Goal: Transaction & Acquisition: Book appointment/travel/reservation

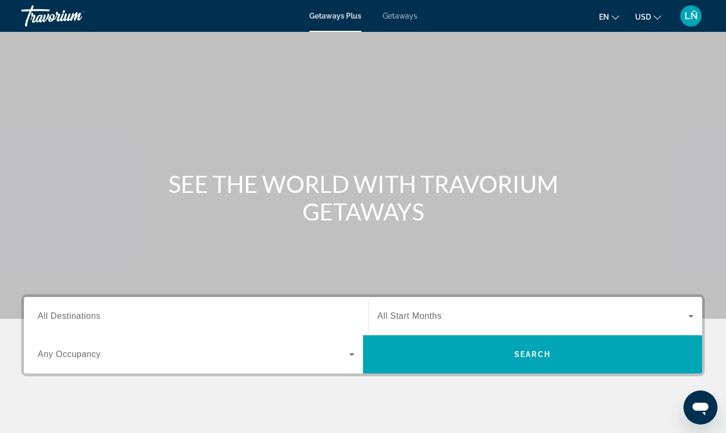
click at [407, 18] on span "Getaways" at bounding box center [399, 16] width 35 height 8
click at [424, 318] on span "All Start Months" at bounding box center [409, 315] width 64 height 9
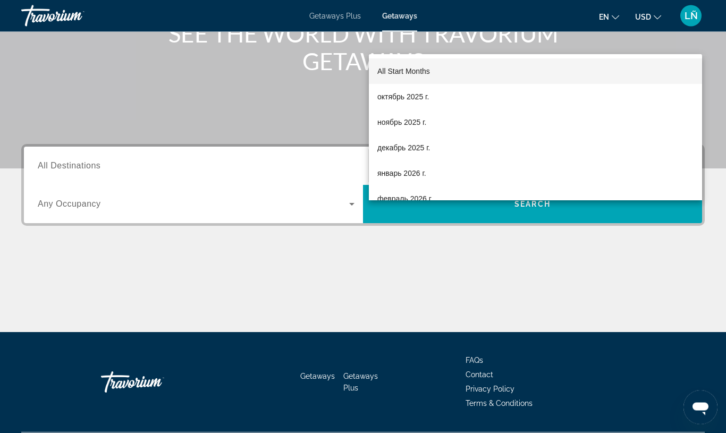
scroll to position [180, 0]
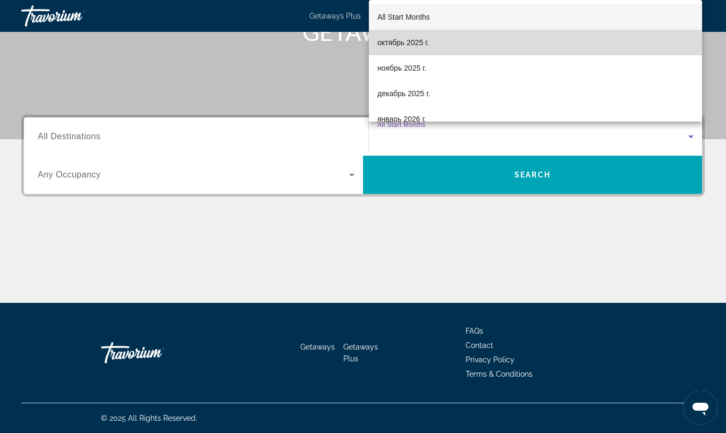
click at [403, 44] on span "октябрь 2025 г." at bounding box center [403, 42] width 52 height 13
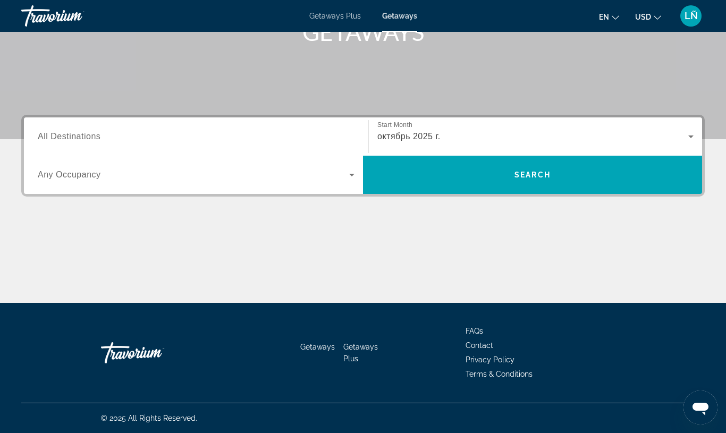
click at [78, 136] on span "All Destinations" at bounding box center [69, 136] width 63 height 9
click at [78, 136] on input "Destination All Destinations" at bounding box center [196, 137] width 317 height 13
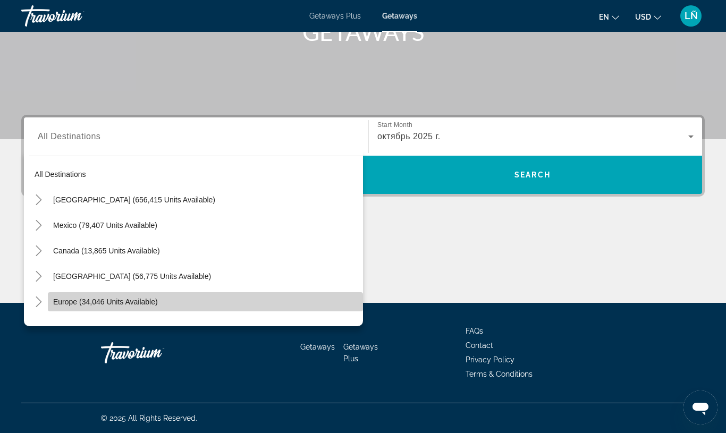
click at [121, 308] on span "Search widget" at bounding box center [205, 301] width 315 height 25
type input "**********"
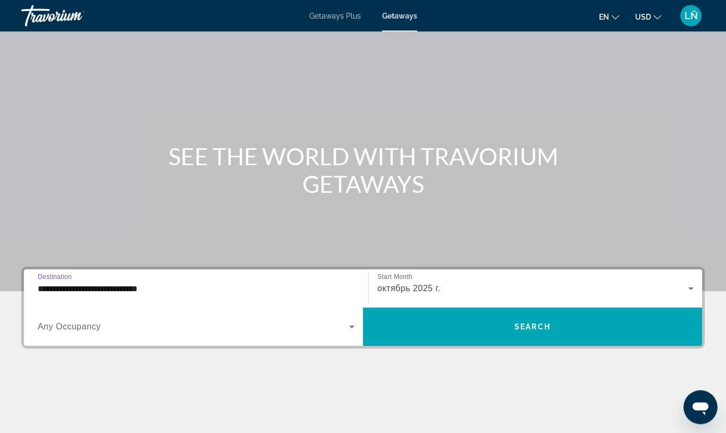
scroll to position [0, 0]
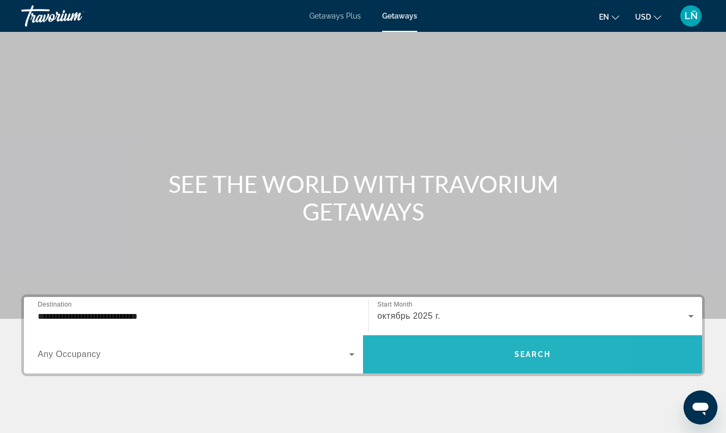
click at [464, 362] on span "Search widget" at bounding box center [532, 354] width 339 height 25
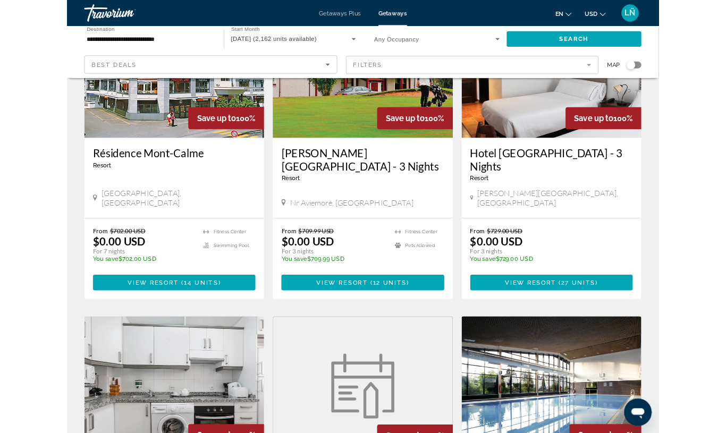
scroll to position [189, 0]
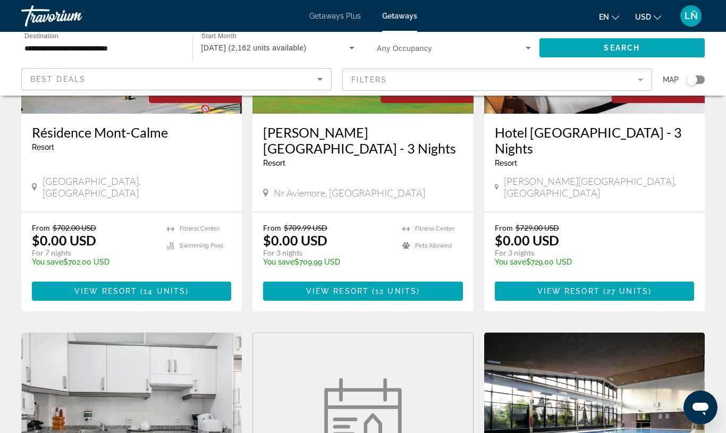
drag, startPoint x: 688, startPoint y: 84, endPoint x: 697, endPoint y: 80, distance: 10.0
click at [697, 80] on div "Map" at bounding box center [683, 79] width 42 height 23
drag, startPoint x: 690, startPoint y: 80, endPoint x: 700, endPoint y: 79, distance: 10.1
click at [690, 80] on div "Search widget" at bounding box center [691, 79] width 11 height 11
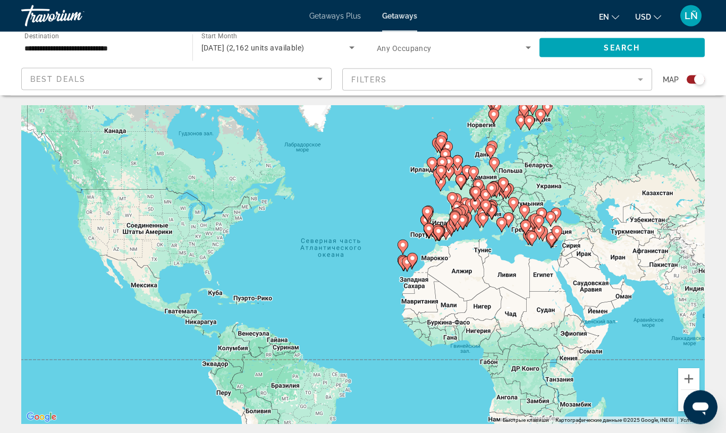
scroll to position [0, 0]
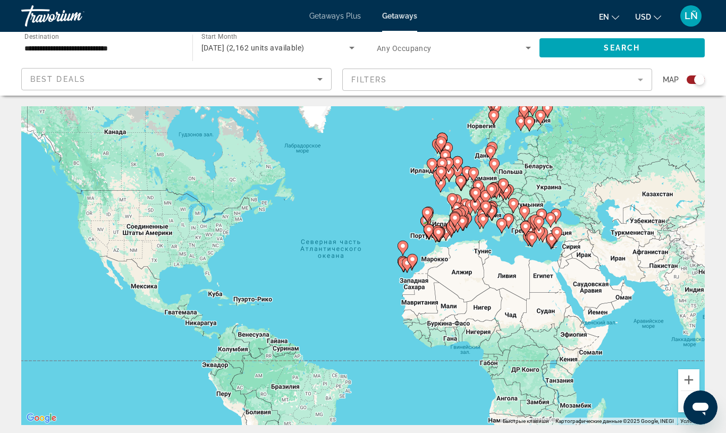
click at [690, 83] on div "Search widget" at bounding box center [695, 79] width 18 height 8
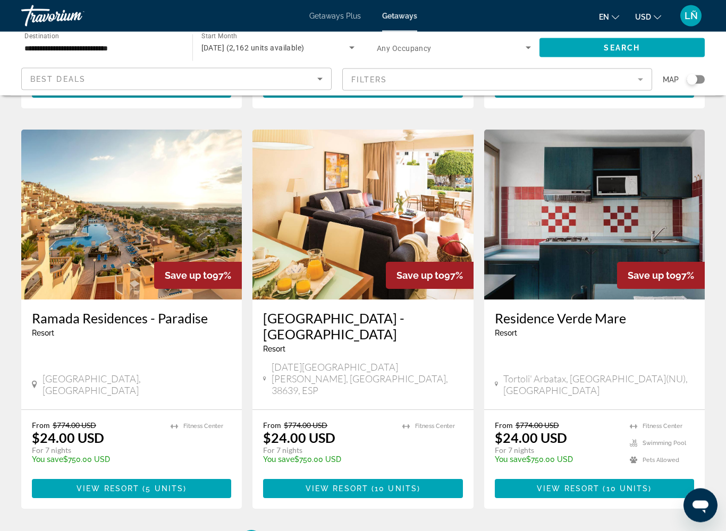
scroll to position [1185, 0]
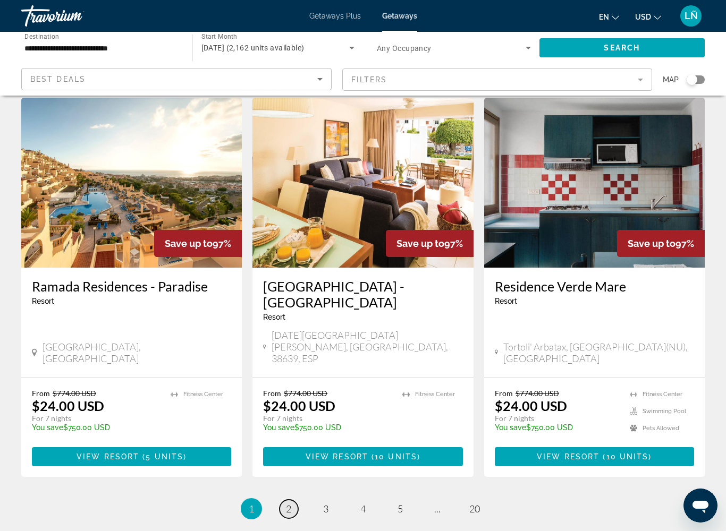
click at [289, 432] on span "2" at bounding box center [288, 509] width 5 height 12
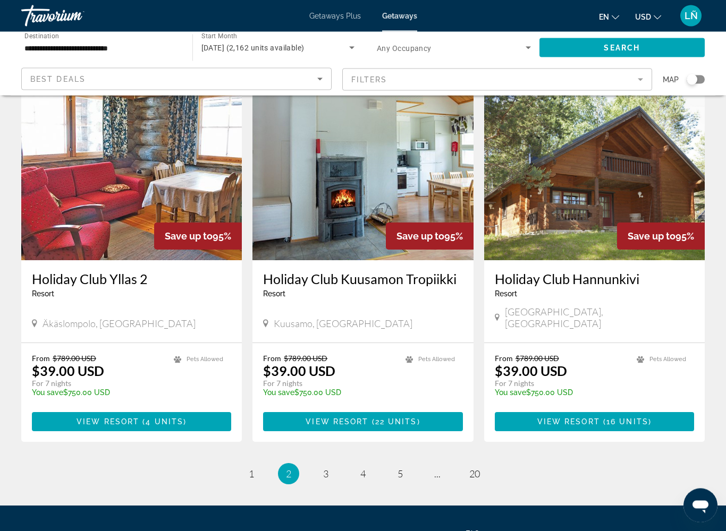
scroll to position [1177, 0]
click at [398, 432] on span "5" at bounding box center [399, 474] width 5 height 12
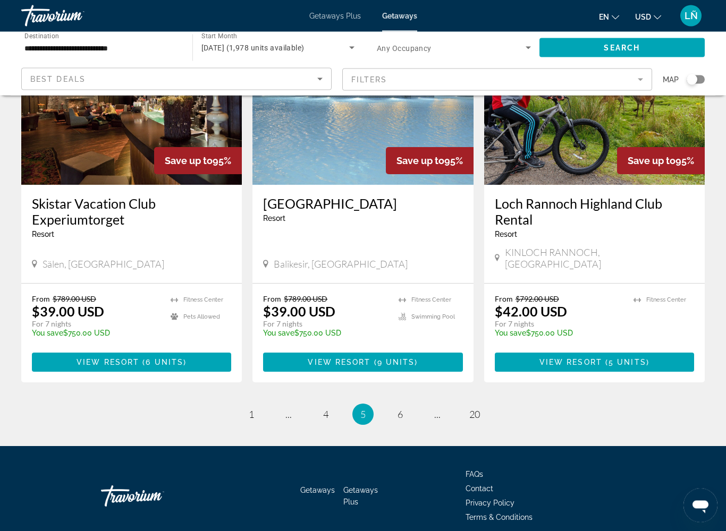
scroll to position [1225, 0]
click at [398, 408] on span "6" at bounding box center [399, 414] width 5 height 12
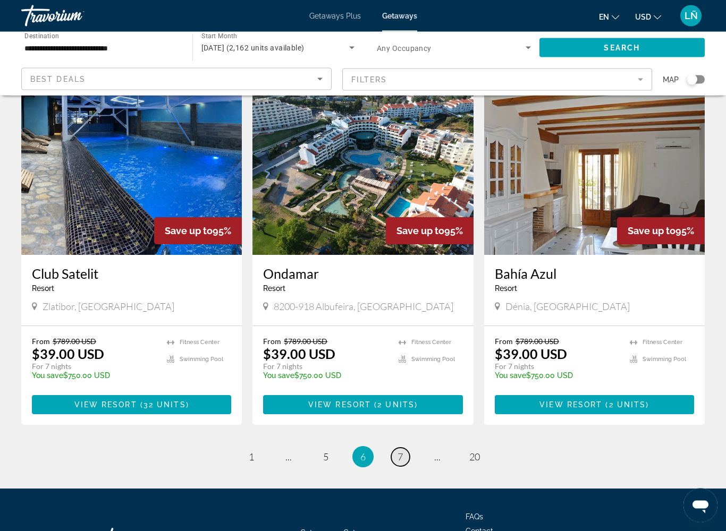
scroll to position [1171, 0]
click at [400, 432] on link "page 7" at bounding box center [400, 457] width 19 height 19
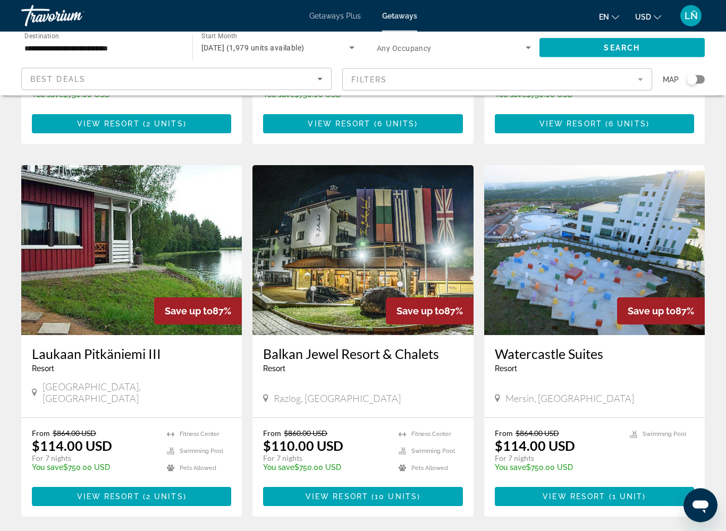
scroll to position [1141, 0]
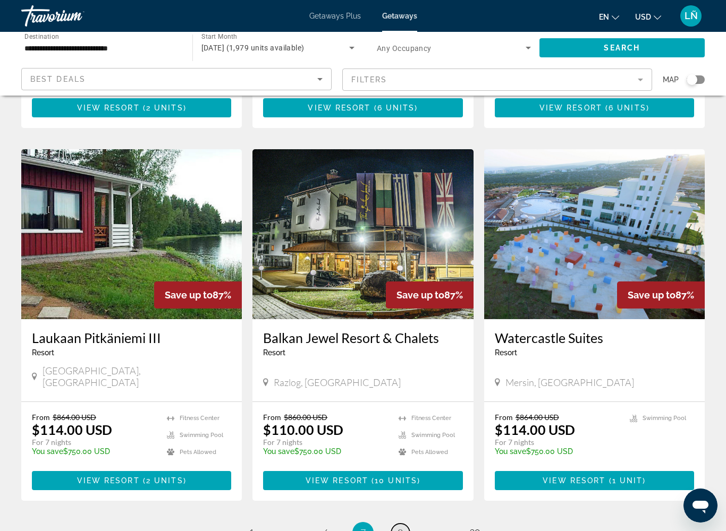
click at [402, 432] on span "8" at bounding box center [399, 533] width 5 height 12
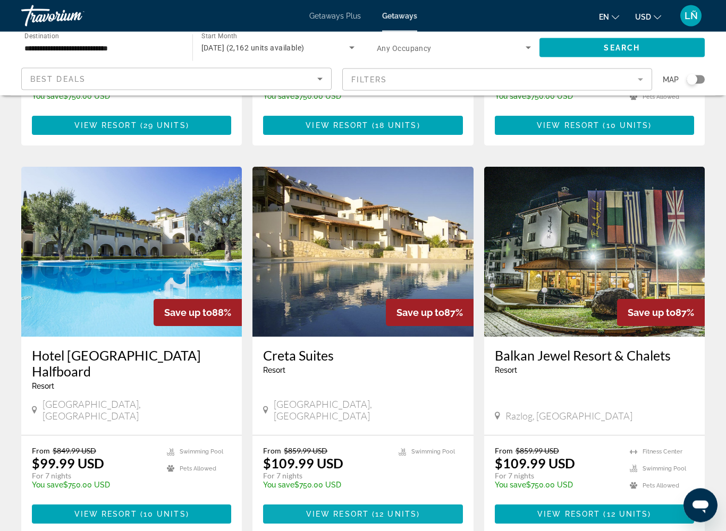
scroll to position [1163, 0]
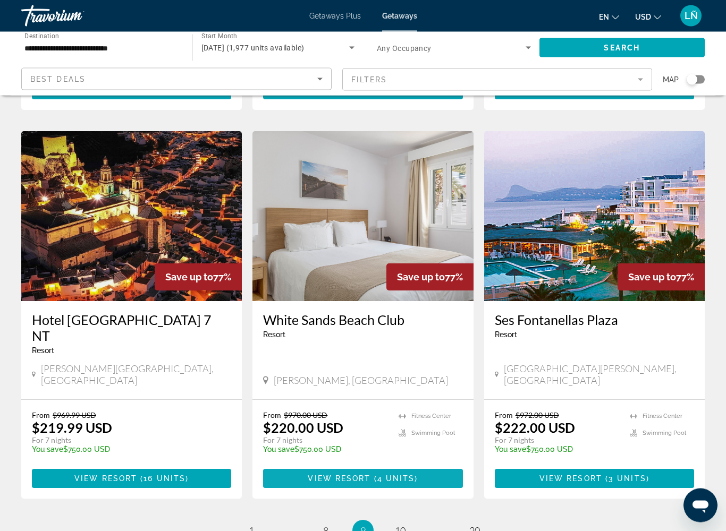
scroll to position [1208, 0]
click at [395, 432] on span "10" at bounding box center [400, 531] width 11 height 12
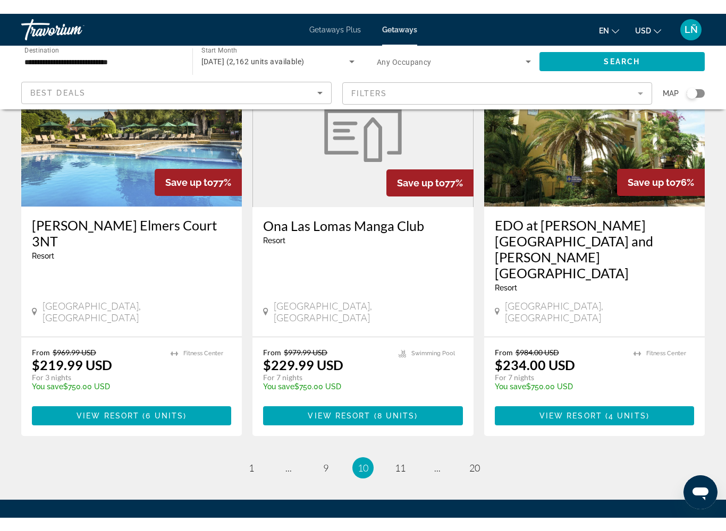
scroll to position [1276, 0]
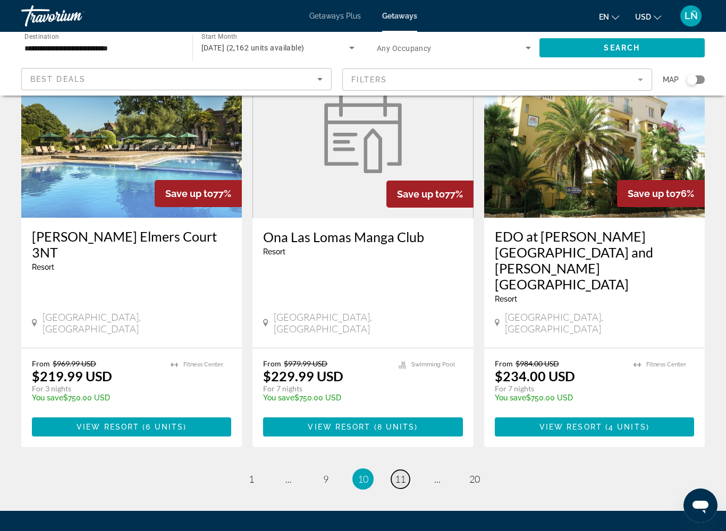
click at [401, 432] on span "11" at bounding box center [400, 479] width 11 height 12
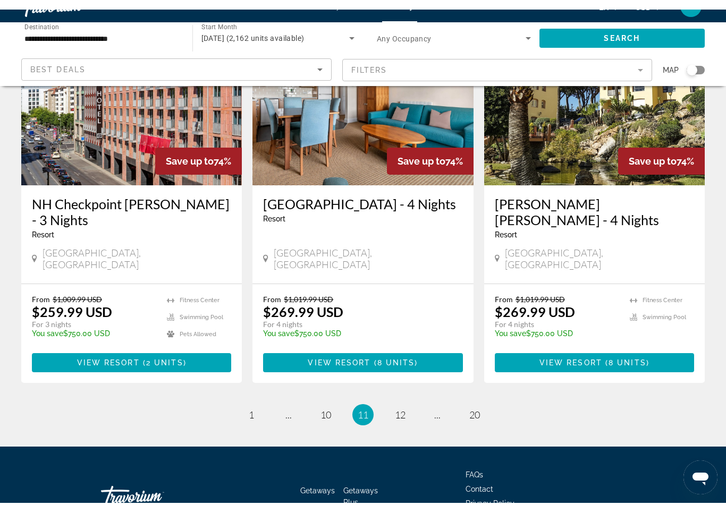
scroll to position [1251, 0]
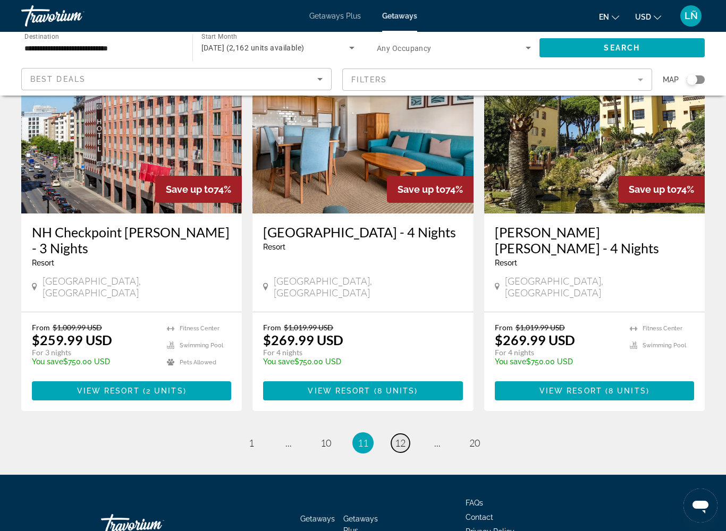
click at [398, 432] on span "12" at bounding box center [400, 443] width 11 height 12
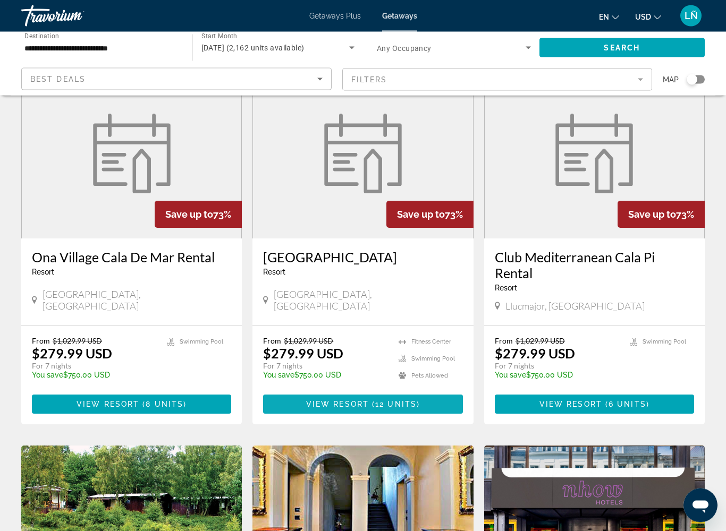
scroll to position [822, 0]
click at [345, 400] on span "View Resort" at bounding box center [337, 404] width 63 height 8
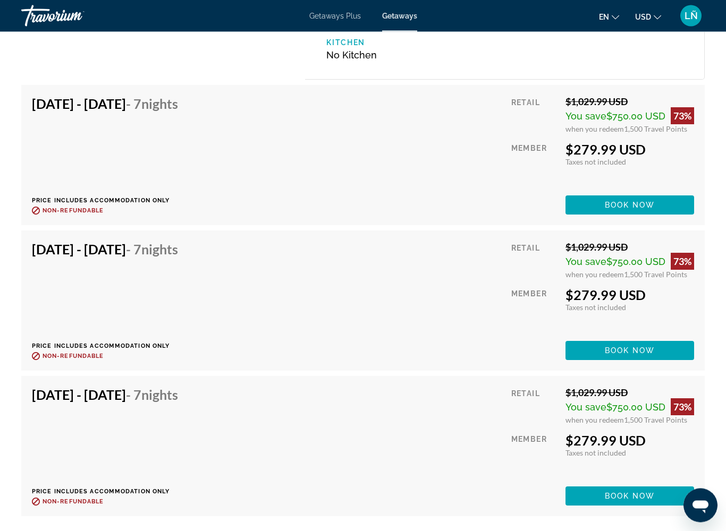
scroll to position [1933, 0]
click at [618, 209] on span "Book now" at bounding box center [629, 205] width 50 height 8
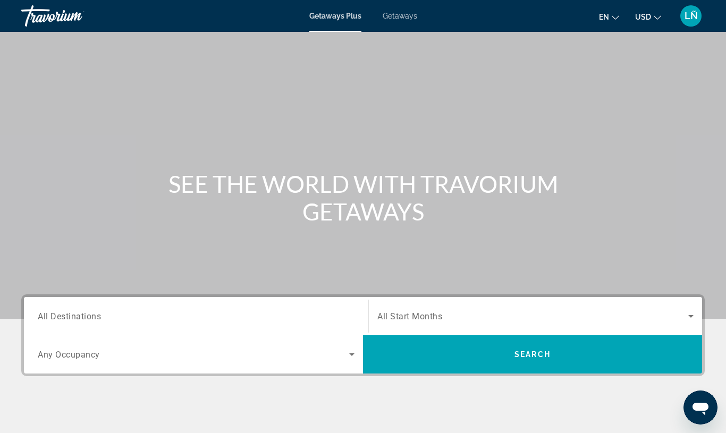
click at [702, 16] on button "LÑ" at bounding box center [691, 16] width 28 height 22
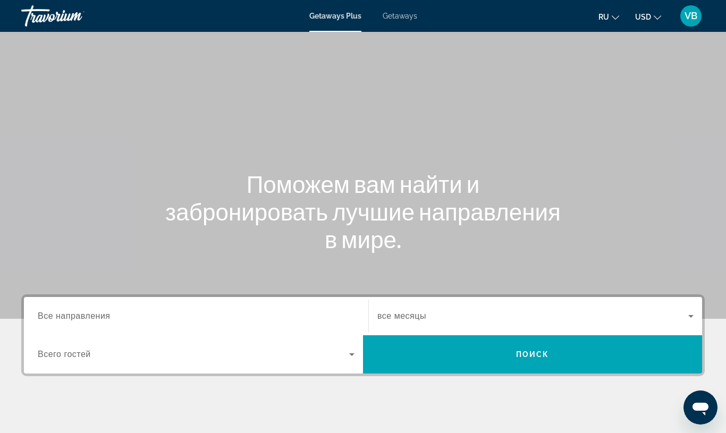
click at [155, 315] on input "Destination Все направления" at bounding box center [196, 316] width 317 height 13
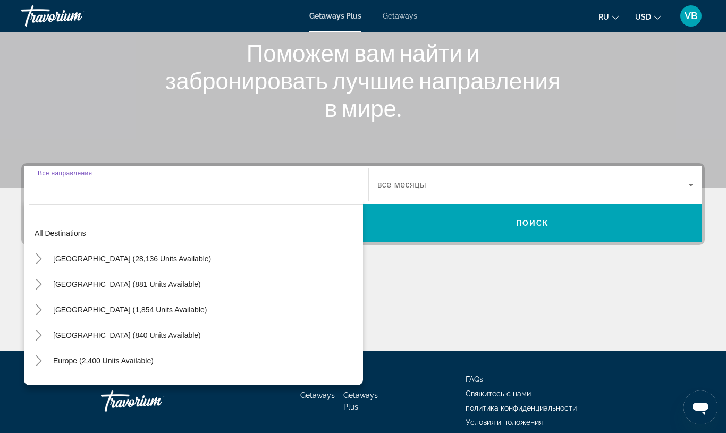
scroll to position [180, 0]
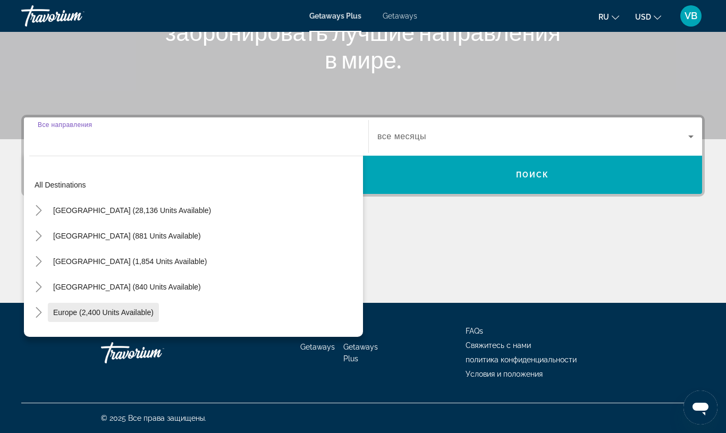
click at [110, 314] on span "Europe (2,400 units available)" at bounding box center [103, 312] width 100 height 8
type input "**********"
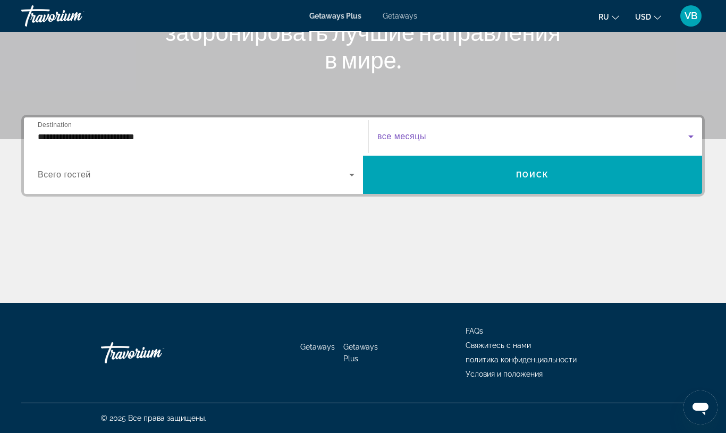
click at [537, 132] on span "Search widget" at bounding box center [532, 136] width 311 height 13
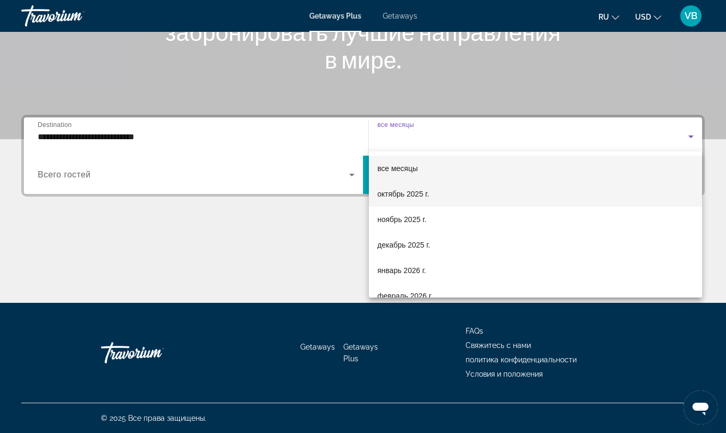
click at [420, 197] on span "октябрь 2025 г." at bounding box center [403, 193] width 52 height 13
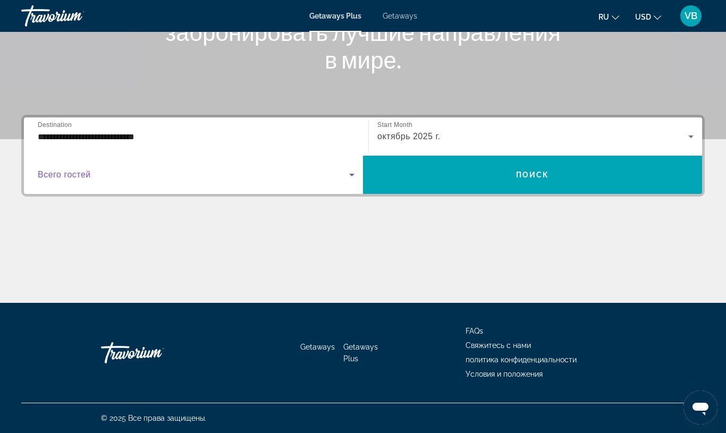
click at [354, 178] on icon "Search widget" at bounding box center [351, 174] width 13 height 13
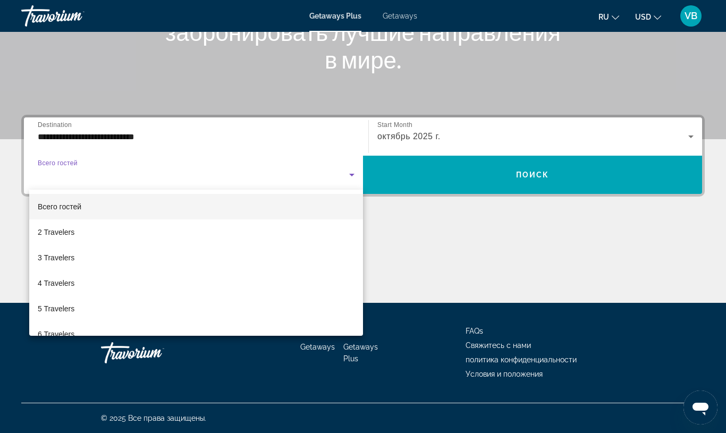
click at [481, 165] on div at bounding box center [363, 216] width 726 height 433
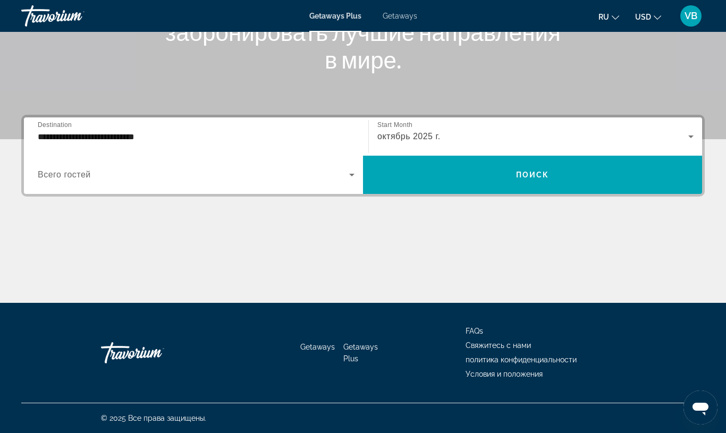
click at [505, 194] on div "**********" at bounding box center [362, 156] width 683 height 82
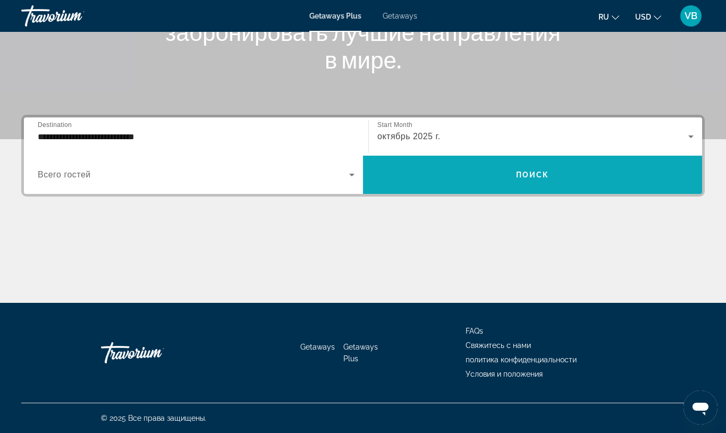
click at [501, 186] on span "Search widget" at bounding box center [532, 174] width 339 height 25
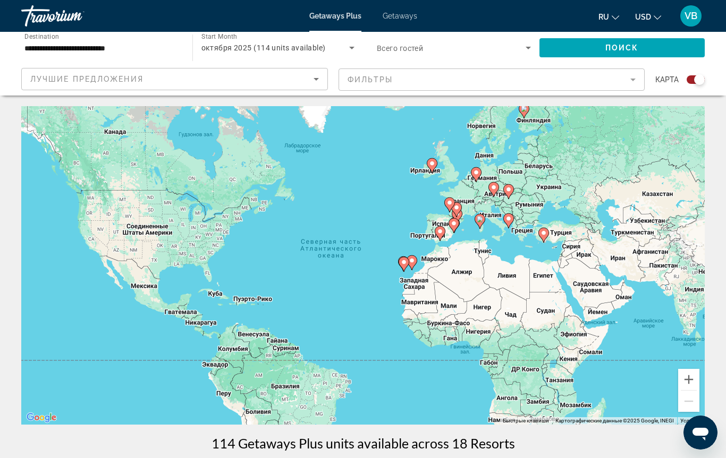
click at [401, 20] on span "Getaways" at bounding box center [399, 16] width 35 height 8
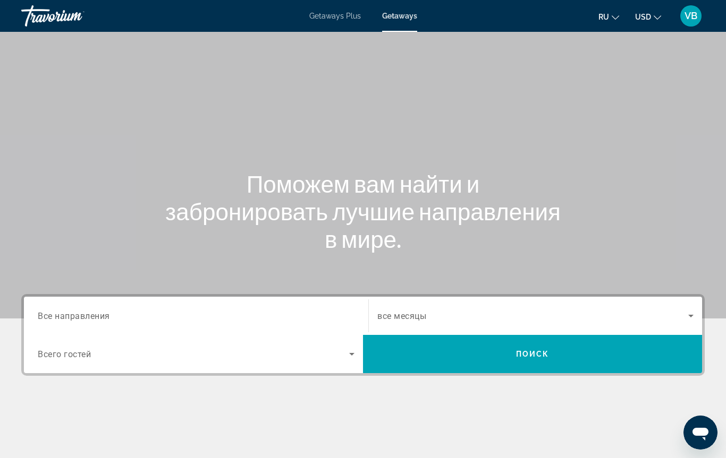
click at [421, 319] on span "все месяцы" at bounding box center [401, 316] width 49 height 10
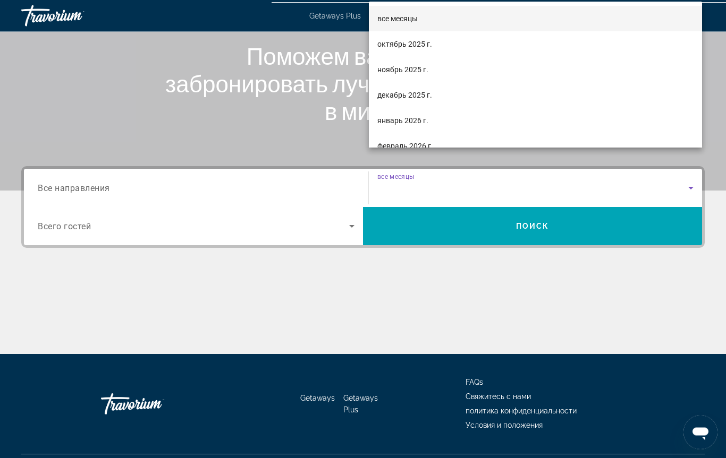
scroll to position [154, 0]
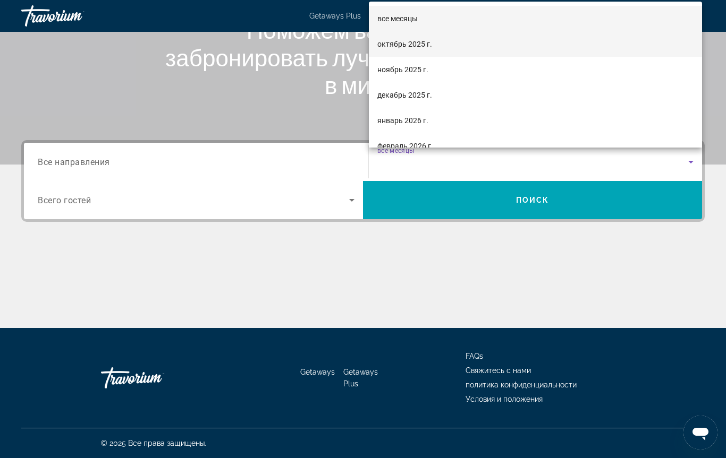
click at [399, 46] on span "октябрь 2025 г." at bounding box center [404, 44] width 55 height 13
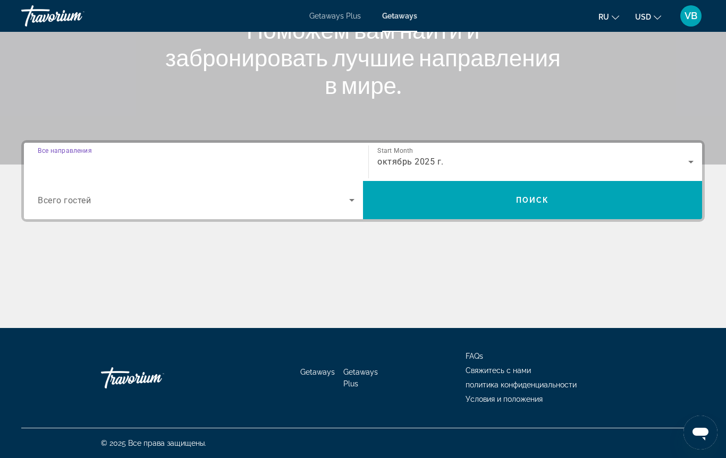
click at [140, 168] on input "Destination Все направления" at bounding box center [196, 162] width 317 height 13
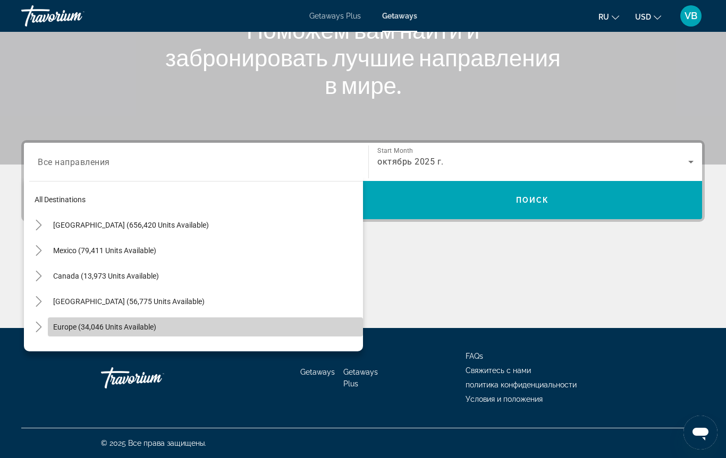
click at [108, 334] on span "Search widget" at bounding box center [205, 326] width 315 height 25
type input "**********"
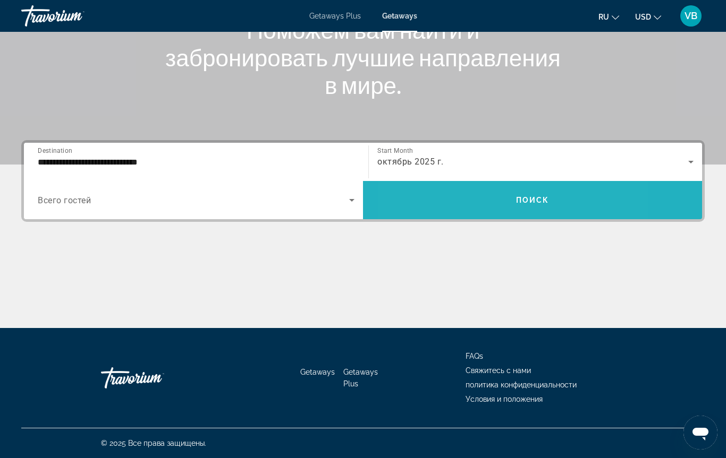
click at [473, 206] on span "Search widget" at bounding box center [532, 199] width 339 height 25
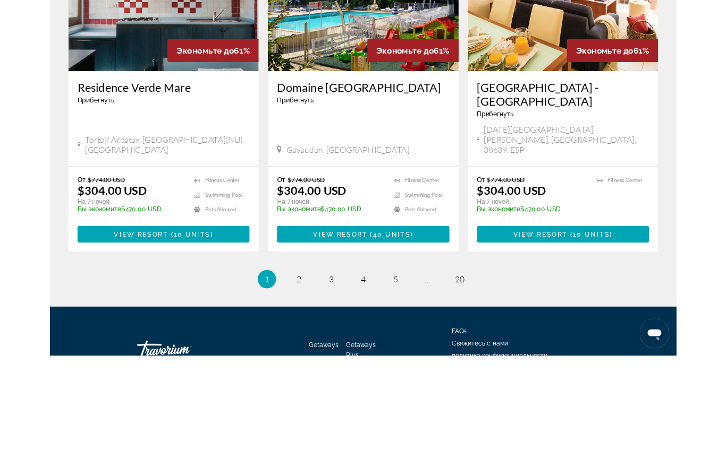
scroll to position [1324, 0]
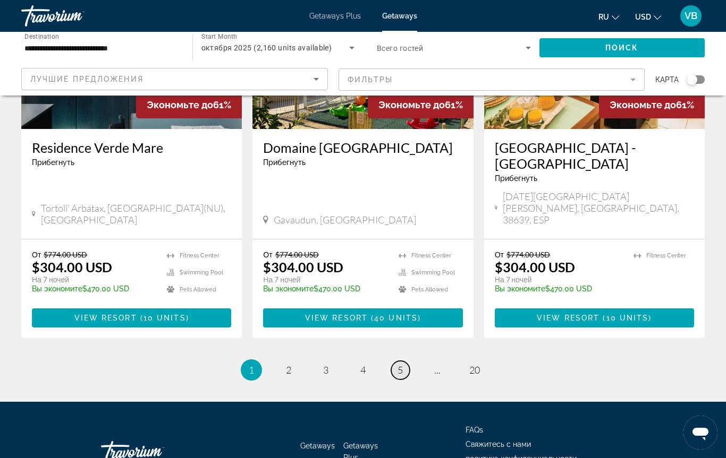
click at [403, 361] on link "page 5" at bounding box center [400, 370] width 19 height 19
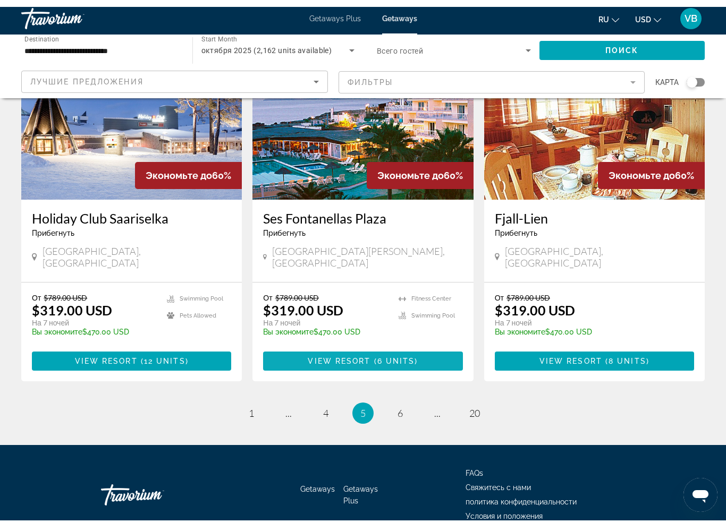
scroll to position [1219, 0]
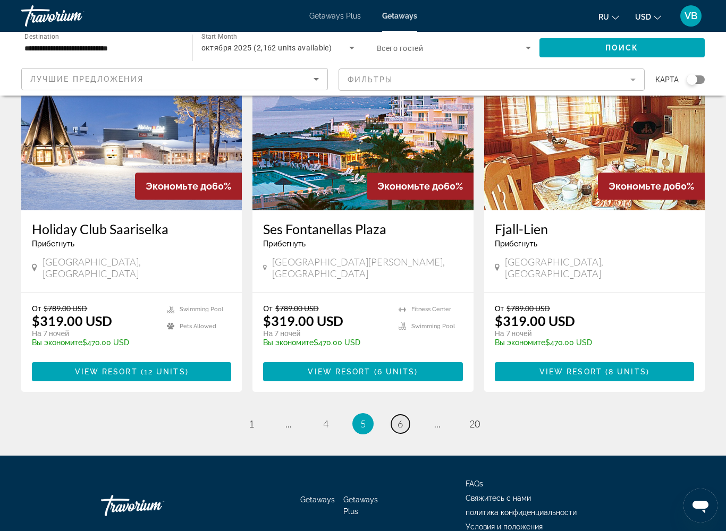
click at [402, 415] on link "page 6" at bounding box center [400, 424] width 19 height 19
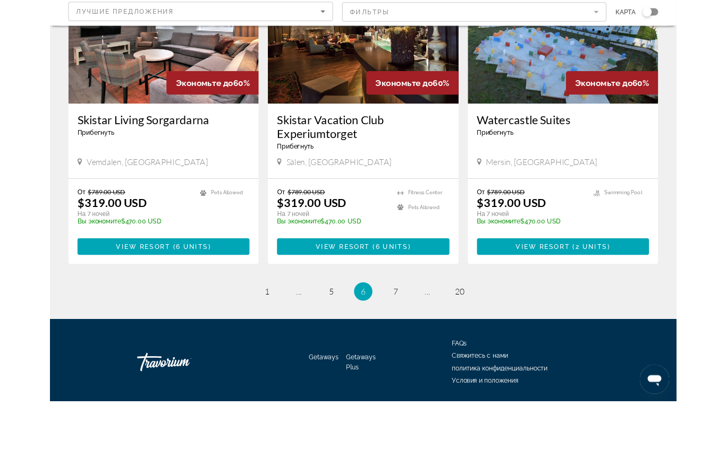
scroll to position [1308, 0]
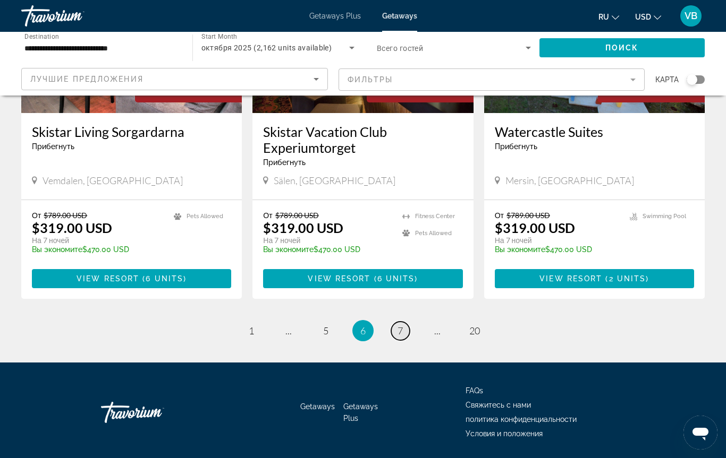
click at [399, 322] on link "page 7" at bounding box center [400, 331] width 19 height 19
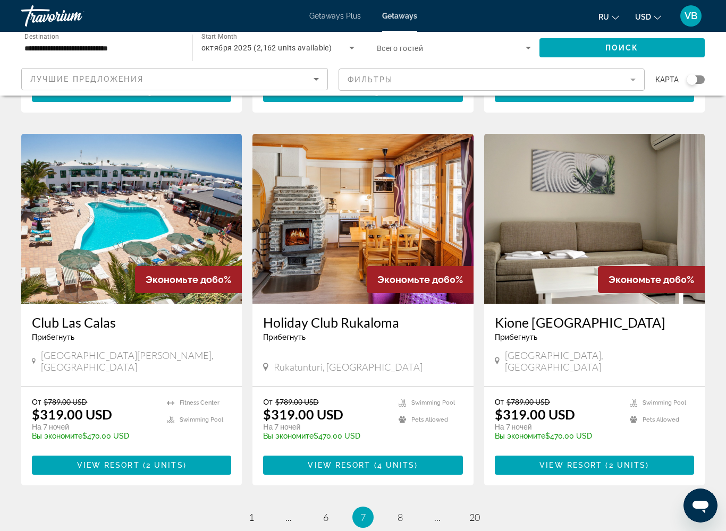
scroll to position [1165, 0]
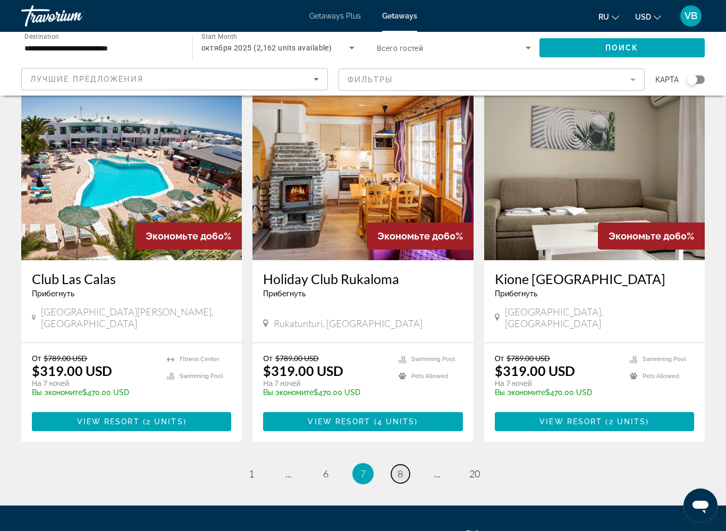
click at [397, 432] on link "page 8" at bounding box center [400, 474] width 19 height 19
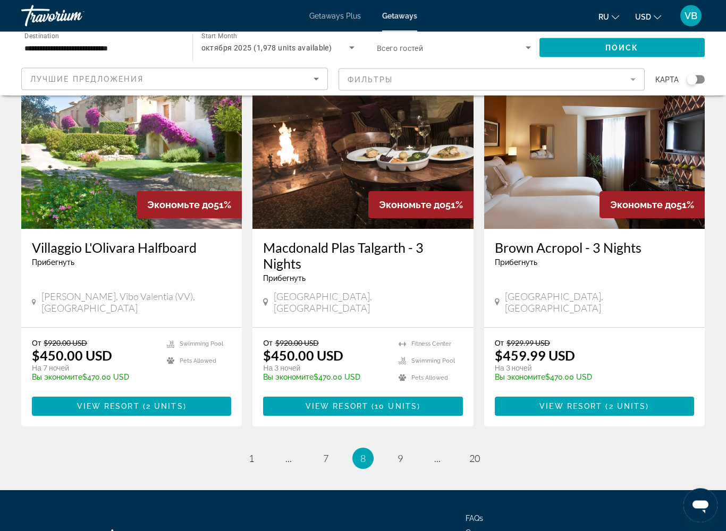
scroll to position [1235, 0]
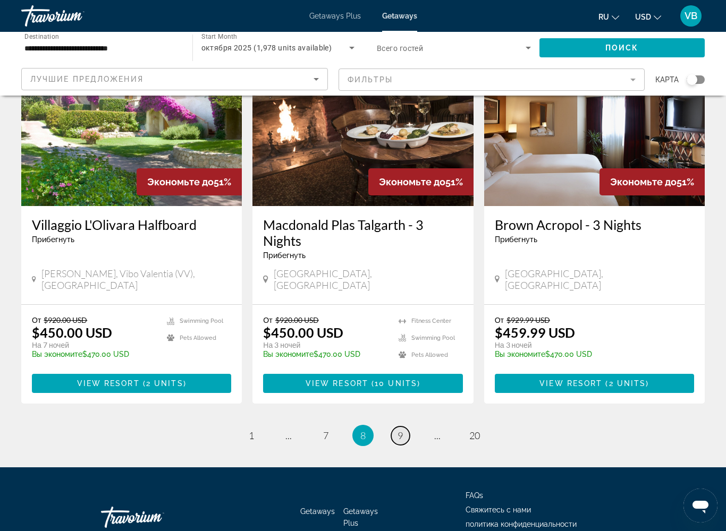
click at [394, 426] on link "page 9" at bounding box center [400, 435] width 19 height 19
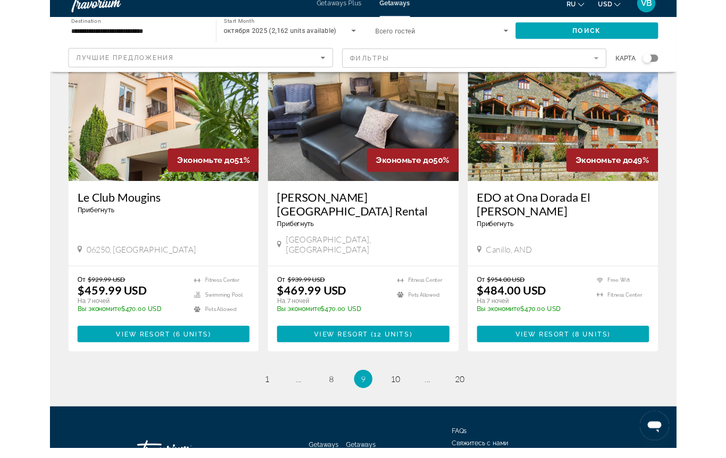
scroll to position [1308, 0]
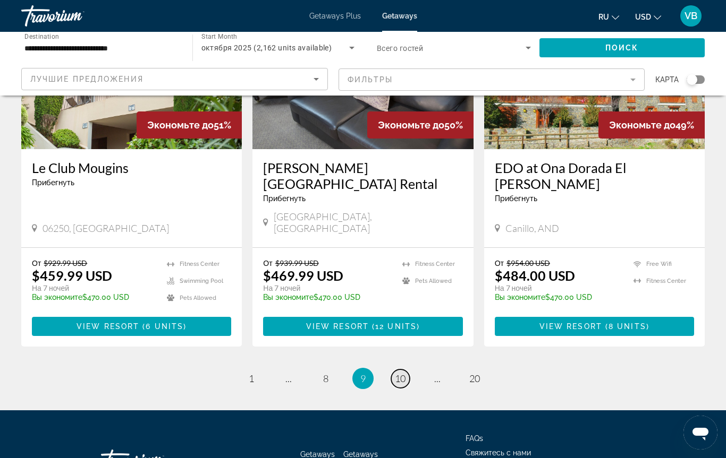
click at [404, 373] on span "10" at bounding box center [400, 379] width 11 height 12
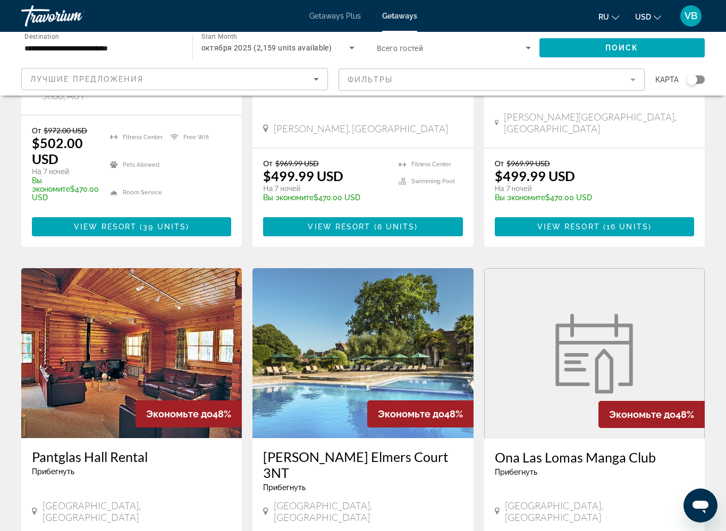
scroll to position [1276, 0]
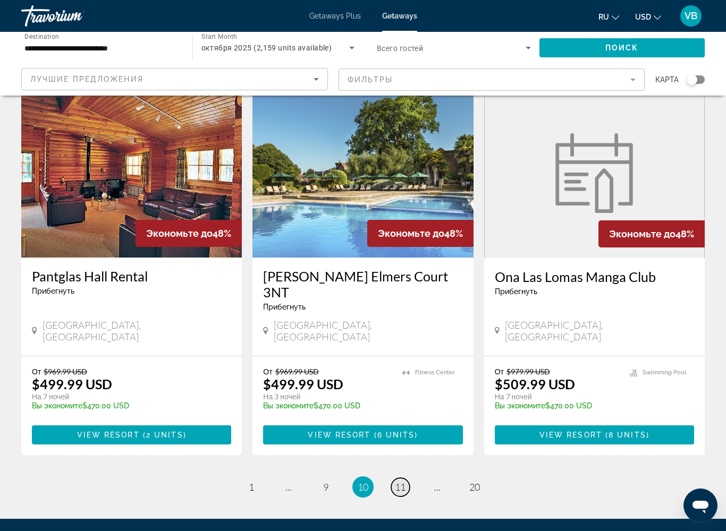
click at [398, 432] on span "11" at bounding box center [400, 487] width 11 height 12
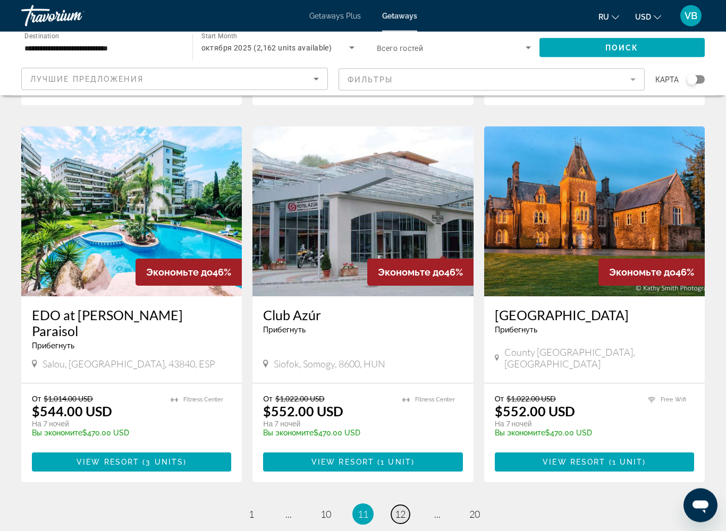
scroll to position [1168, 0]
click at [399, 432] on span "12" at bounding box center [400, 514] width 11 height 12
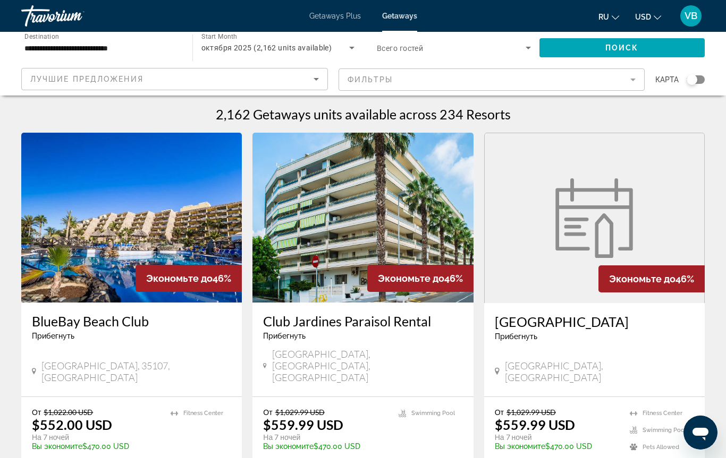
click at [540, 281] on figure "Main content" at bounding box center [593, 218] width 219 height 170
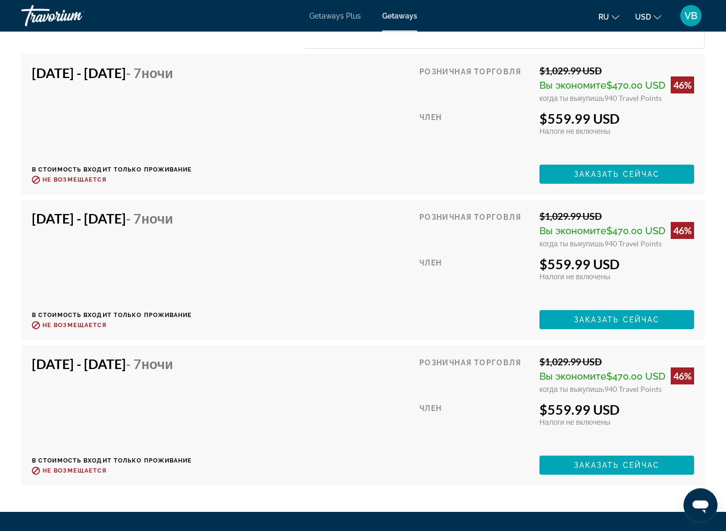
scroll to position [1964, 0]
click at [590, 178] on span "Заказать сейчас" at bounding box center [617, 174] width 86 height 8
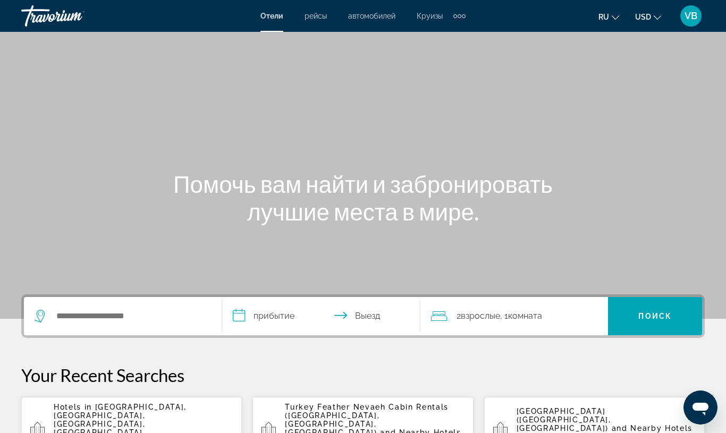
click at [149, 416] on p "Hotels in Turkey, Panhandle Plains, TX, United States" at bounding box center [144, 420] width 180 height 34
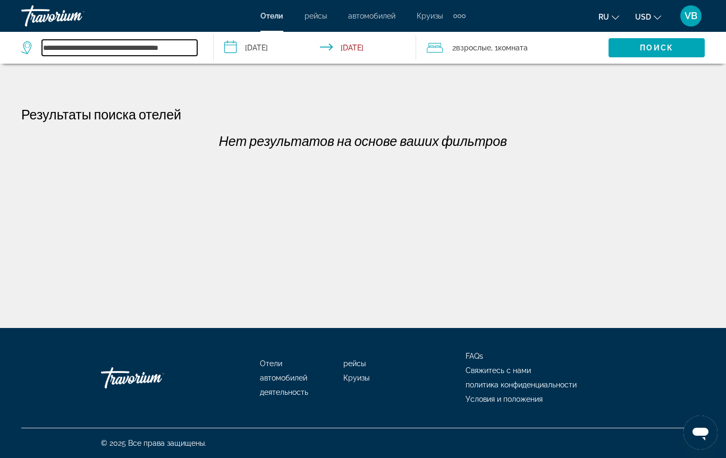
click at [78, 45] on input "**********" at bounding box center [119, 48] width 155 height 16
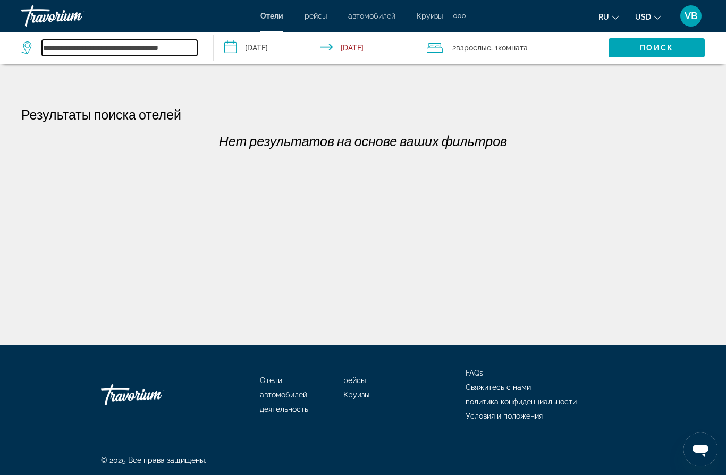
click at [187, 47] on input "**********" at bounding box center [119, 48] width 155 height 16
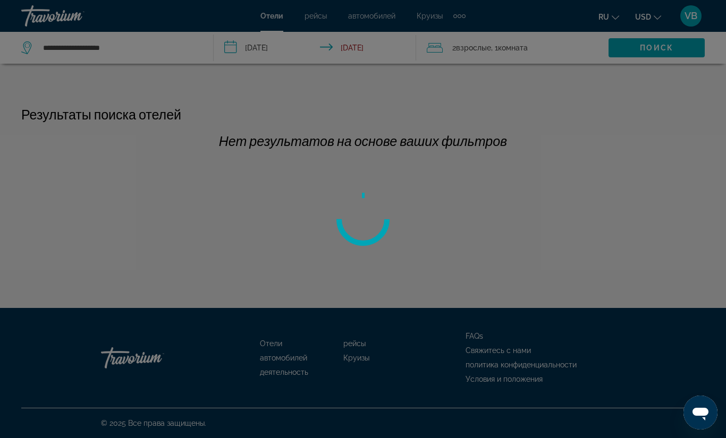
click at [125, 49] on div at bounding box center [363, 219] width 726 height 438
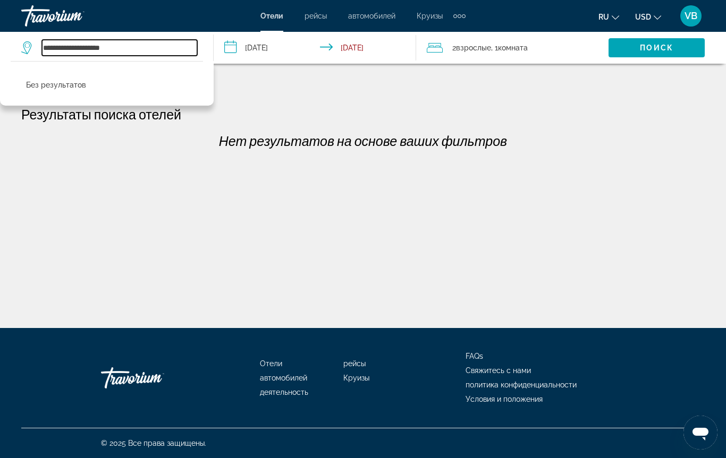
click at [125, 47] on input "**********" at bounding box center [119, 48] width 155 height 16
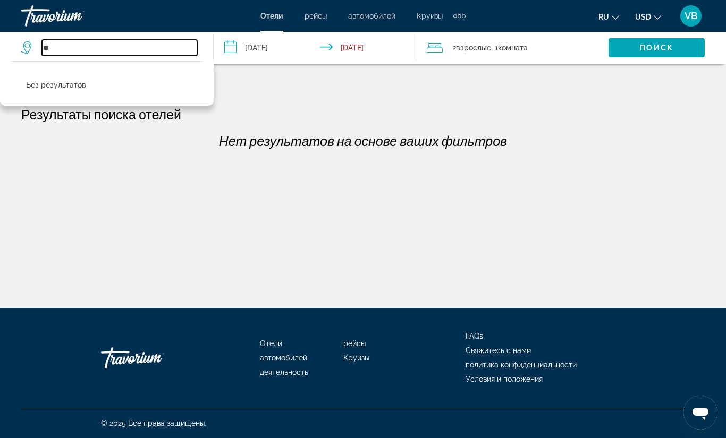
type input "*"
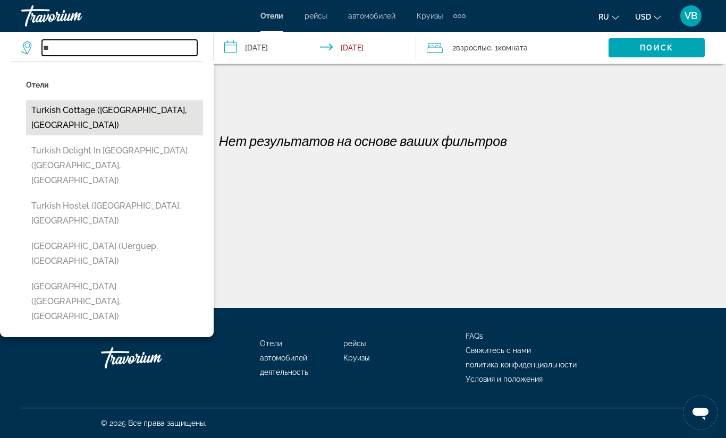
type input "*"
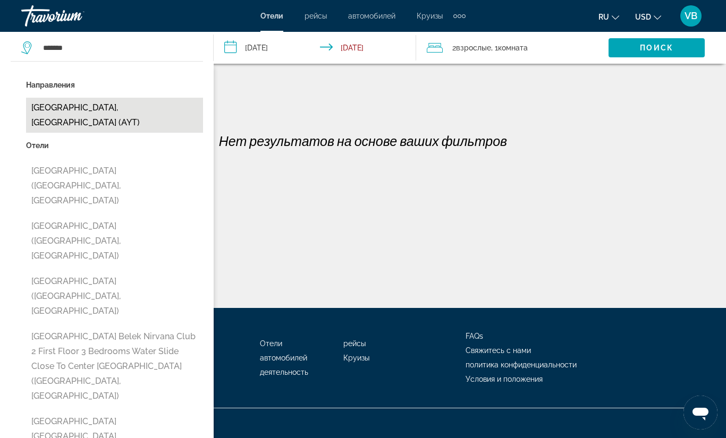
click at [81, 110] on button "Antalya, Turkey (AYT)" at bounding box center [114, 115] width 177 height 35
type input "**********"
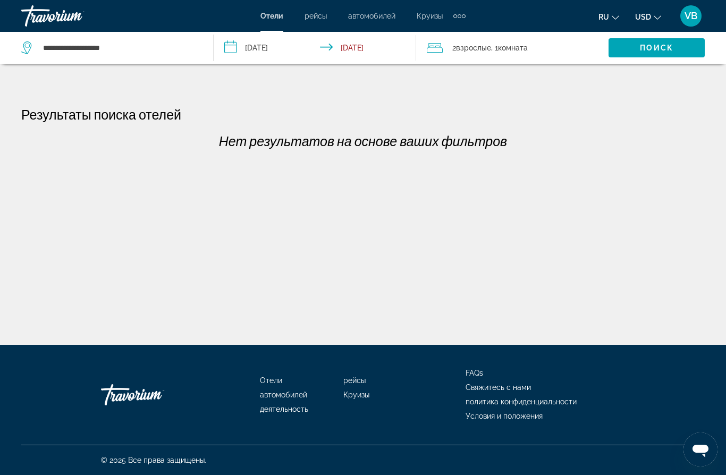
click at [276, 48] on input "**********" at bounding box center [317, 49] width 207 height 35
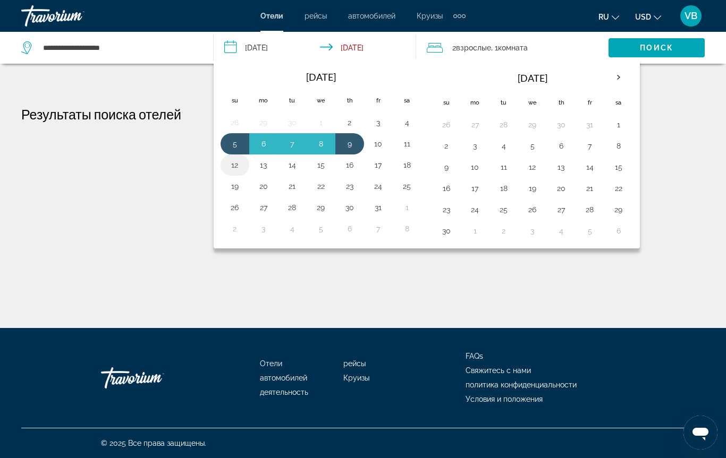
click at [229, 168] on button "12" at bounding box center [234, 165] width 17 height 15
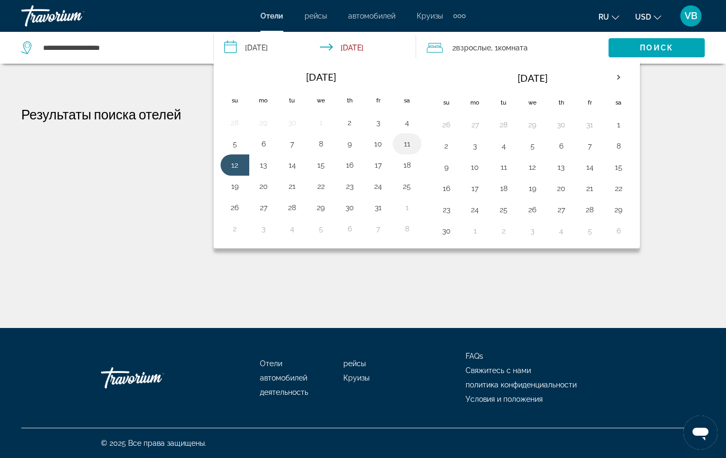
click at [406, 147] on button "11" at bounding box center [406, 143] width 17 height 15
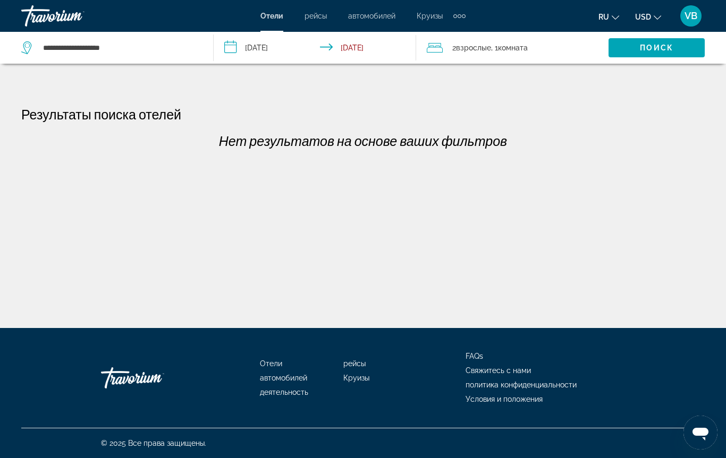
click at [370, 46] on input "**********" at bounding box center [317, 49] width 207 height 35
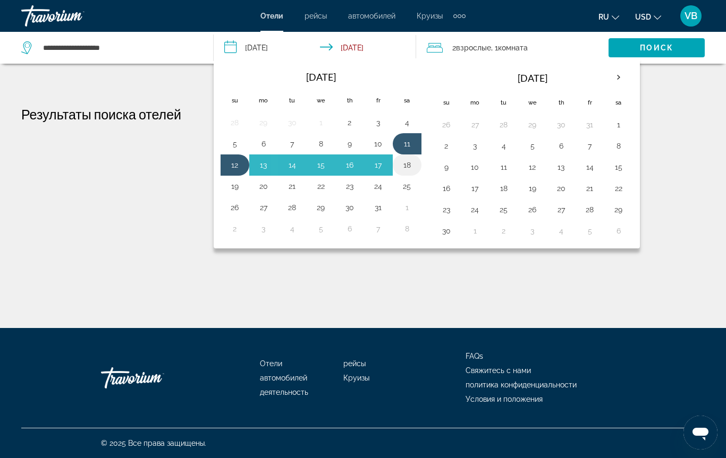
click at [408, 161] on button "18" at bounding box center [406, 165] width 17 height 15
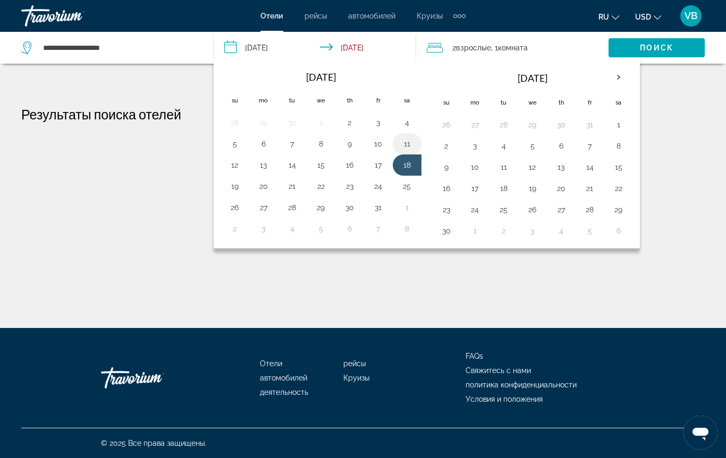
click at [409, 138] on button "11" at bounding box center [406, 143] width 17 height 15
type input "**********"
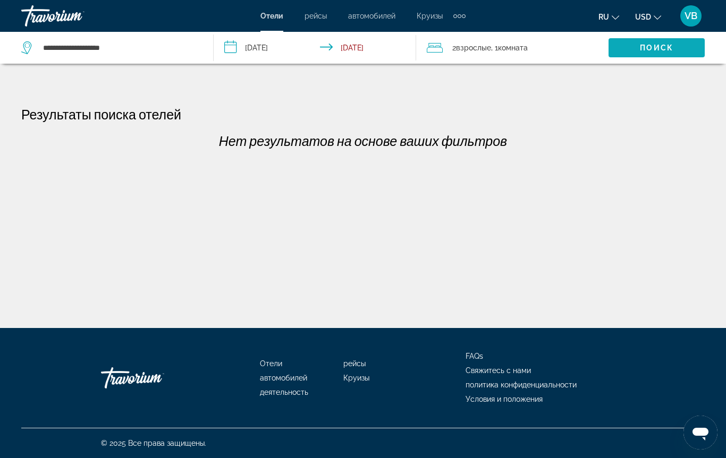
click at [624, 50] on span "Search widget" at bounding box center [656, 47] width 96 height 25
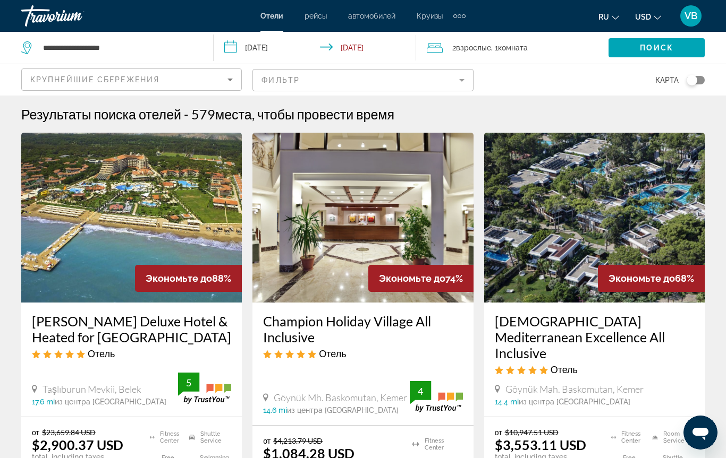
click at [226, 83] on icon "Sort by" at bounding box center [230, 79] width 13 height 13
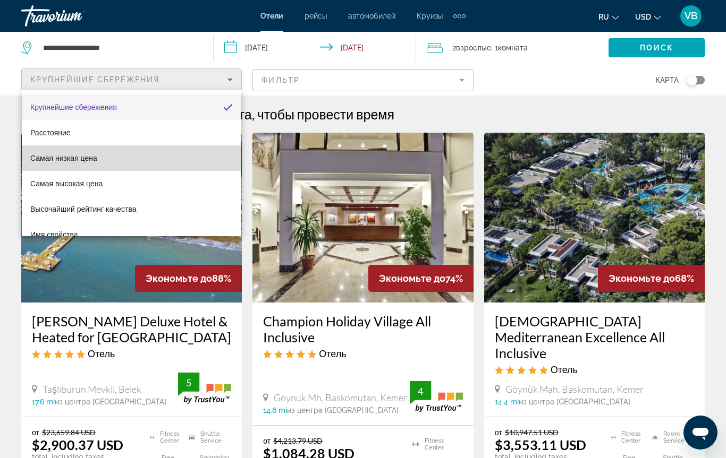
click at [75, 163] on span "Самая низкая цена" at bounding box center [63, 158] width 67 height 8
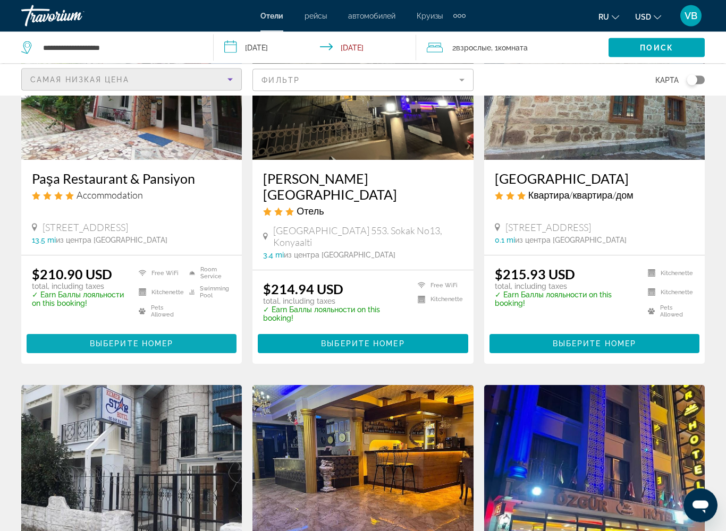
scroll to position [525, 0]
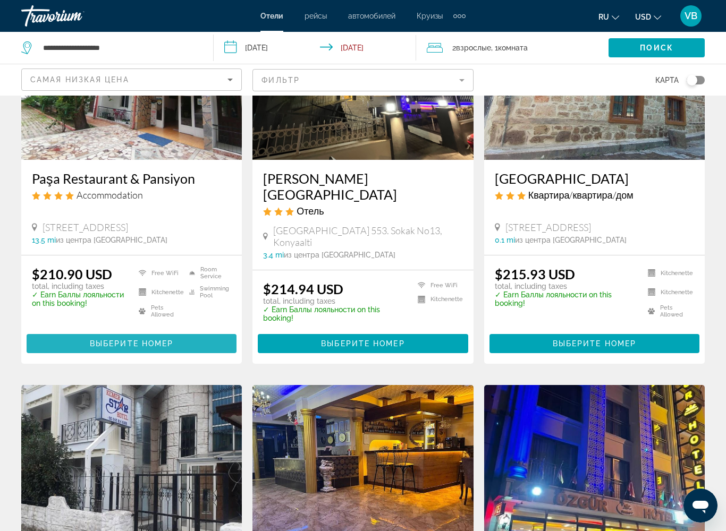
click at [135, 348] on span "Выберите номер" at bounding box center [131, 343] width 83 height 8
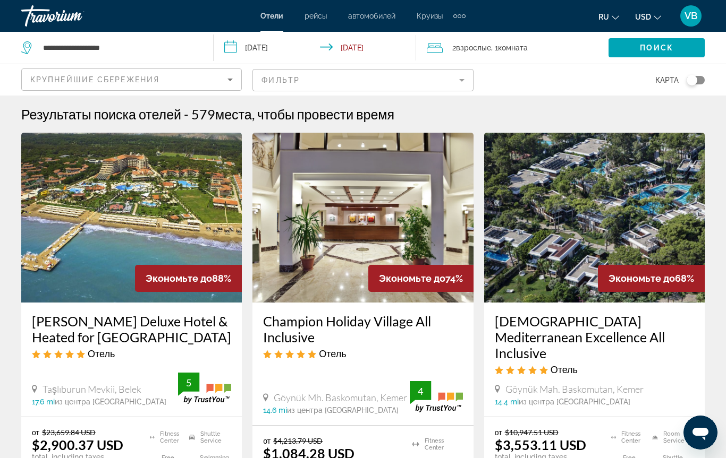
click at [121, 432] on div "от $23,659.84 USD $2,900.37 USD total, including taxes" at bounding box center [84, 444] width 105 height 33
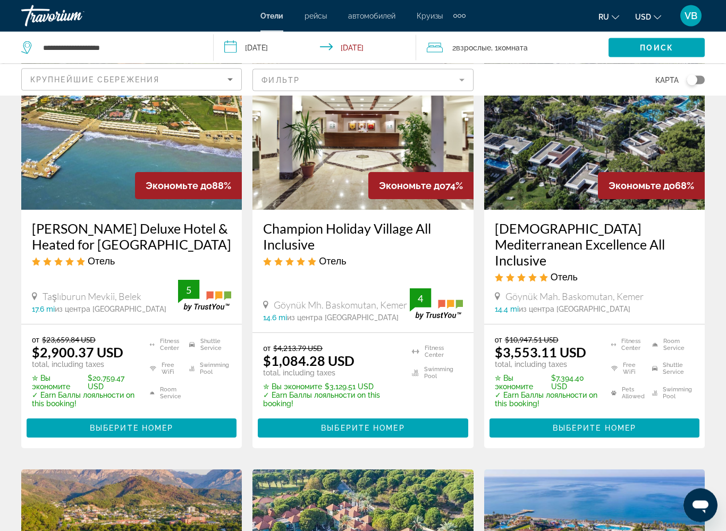
scroll to position [93, 0]
click at [142, 424] on span "Выберите номер" at bounding box center [131, 428] width 83 height 8
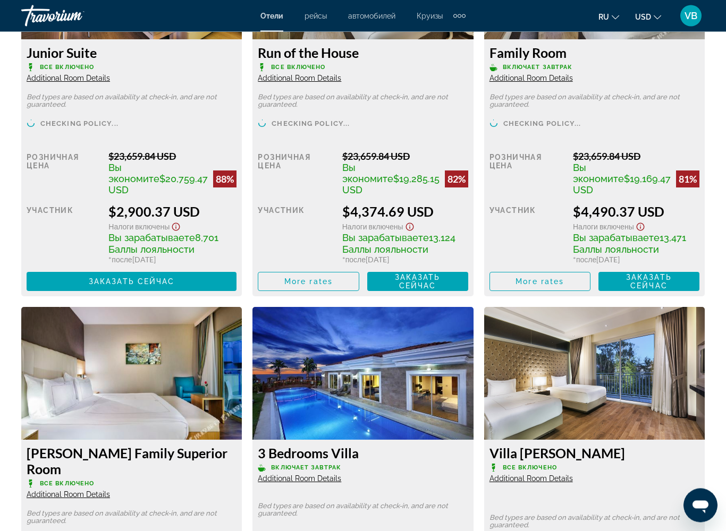
scroll to position [1783, 0]
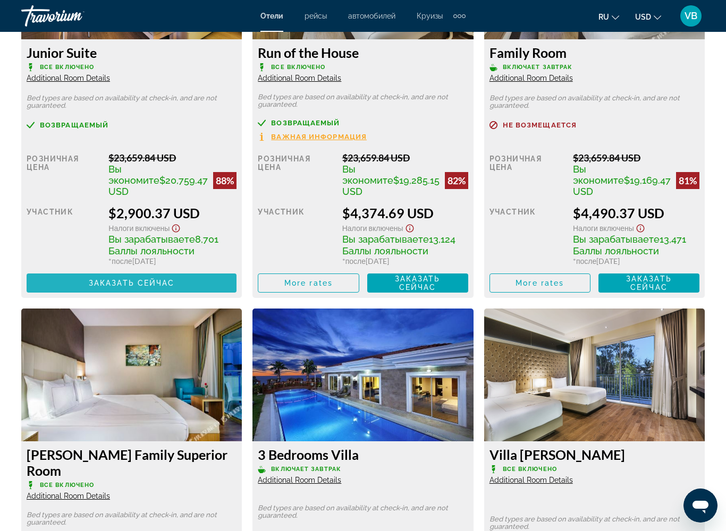
click at [126, 289] on span "Main content" at bounding box center [132, 282] width 210 height 25
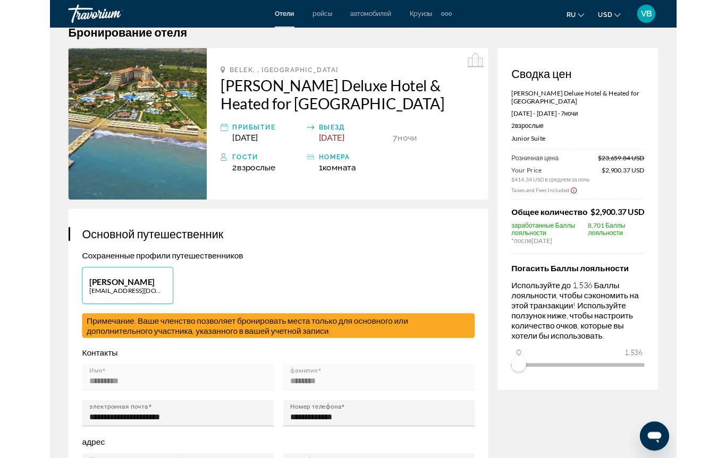
scroll to position [54, 0]
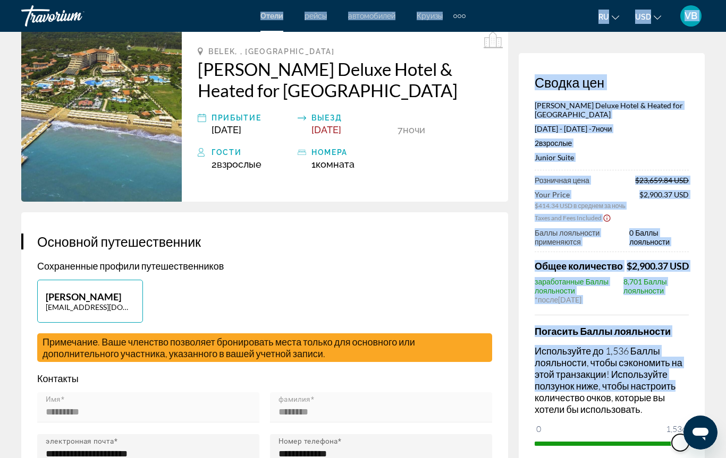
drag, startPoint x: 545, startPoint y: 417, endPoint x: 718, endPoint y: 390, distance: 174.8
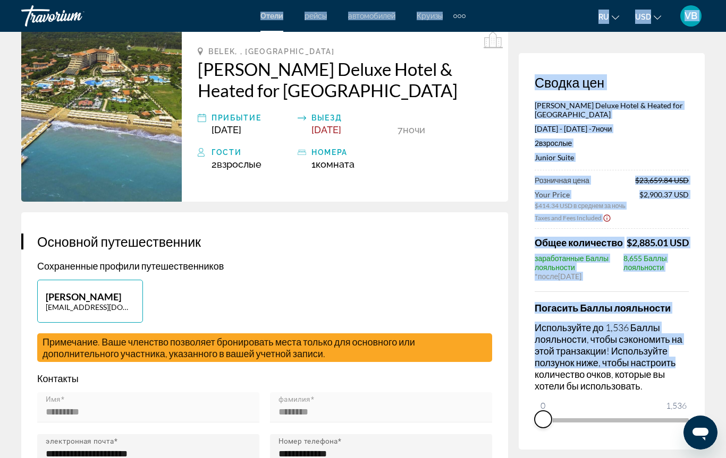
drag, startPoint x: 677, startPoint y: 443, endPoint x: 532, endPoint y: 479, distance: 149.7
click at [532, 405] on html "Перейти к основному содержанию Отели рейсы автомобилей Круизы деятельность Отел…" at bounding box center [363, 175] width 726 height 458
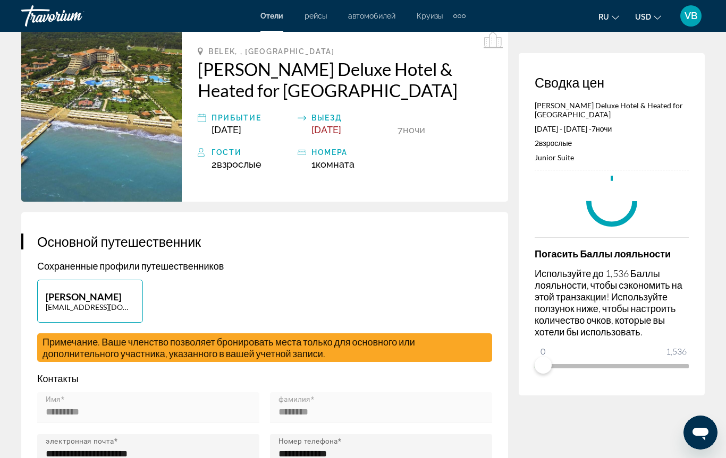
click at [413, 247] on h3 "Основной путешественник" at bounding box center [264, 242] width 455 height 16
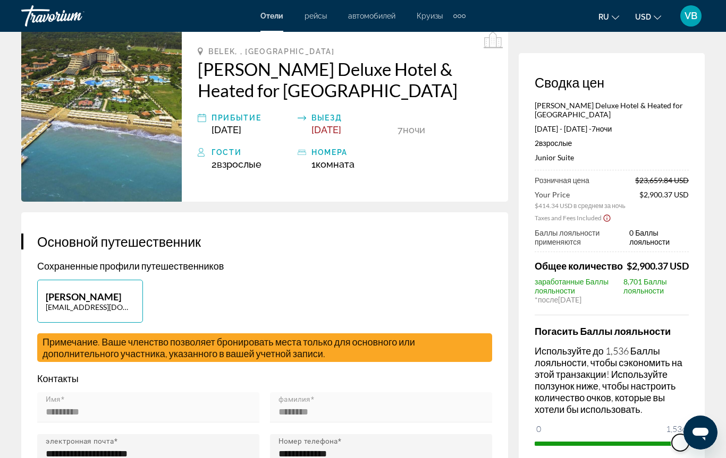
drag, startPoint x: 1223, startPoint y: 839, endPoint x: 689, endPoint y: 439, distance: 666.7
drag, startPoint x: 1368, startPoint y: 858, endPoint x: 693, endPoint y: 443, distance: 793.0
drag, startPoint x: 679, startPoint y: 446, endPoint x: 685, endPoint y: 445, distance: 5.9
click at [685, 432] on span "ngx-slider" at bounding box center [679, 442] width 17 height 17
